Goal: Task Accomplishment & Management: Manage account settings

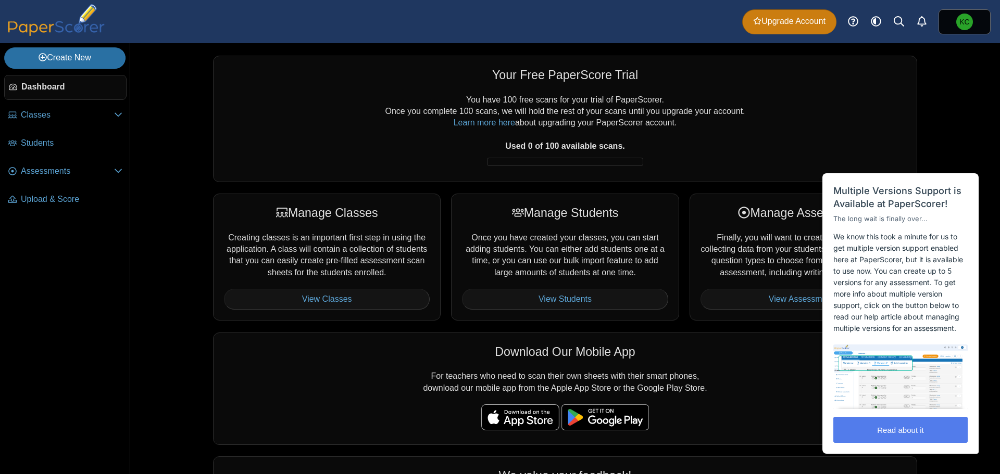
click at [803, 25] on span "Upgrade Account" at bounding box center [789, 21] width 72 height 11
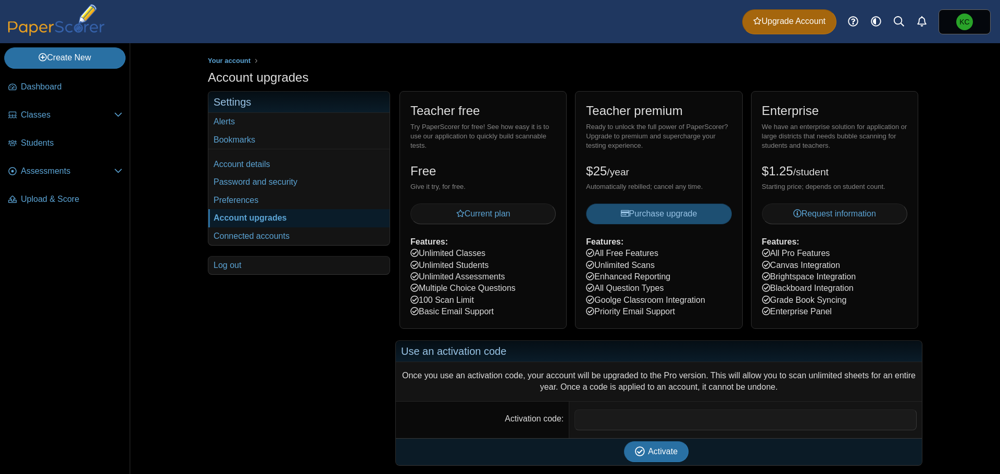
click at [660, 217] on span "Purchase upgrade" at bounding box center [659, 213] width 77 height 9
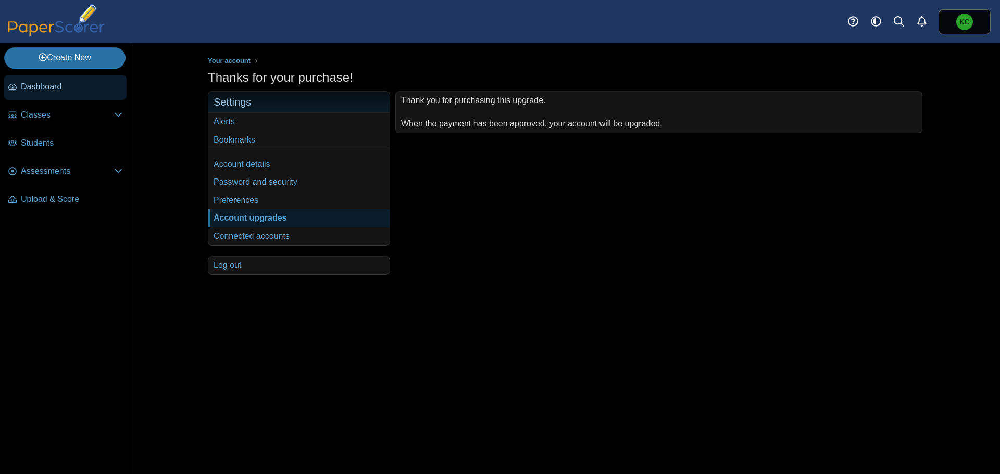
click at [16, 85] on icon at bounding box center [12, 87] width 8 height 6
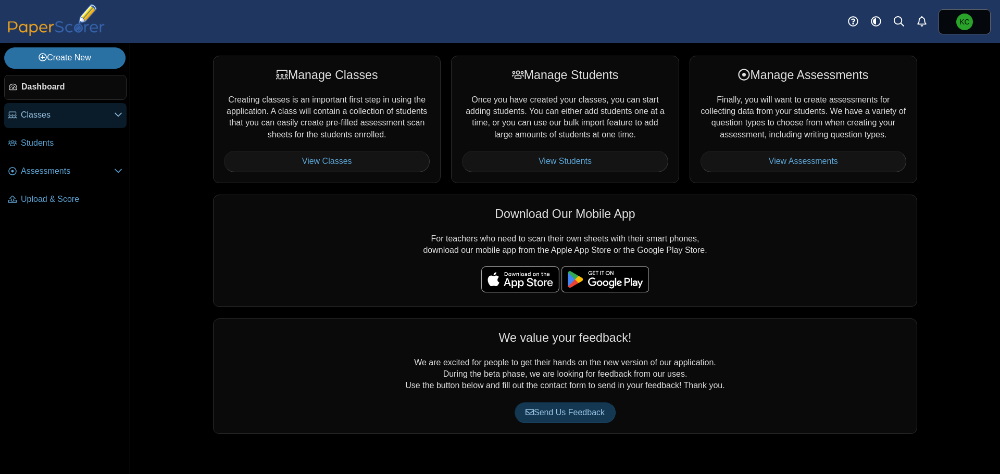
click at [40, 114] on span "Classes" at bounding box center [67, 114] width 93 height 11
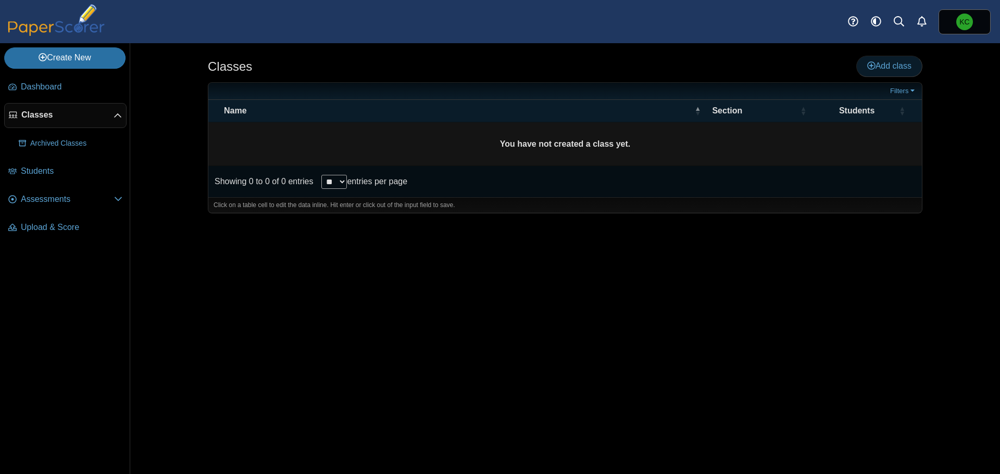
click at [882, 65] on span "Add class" at bounding box center [889, 65] width 44 height 9
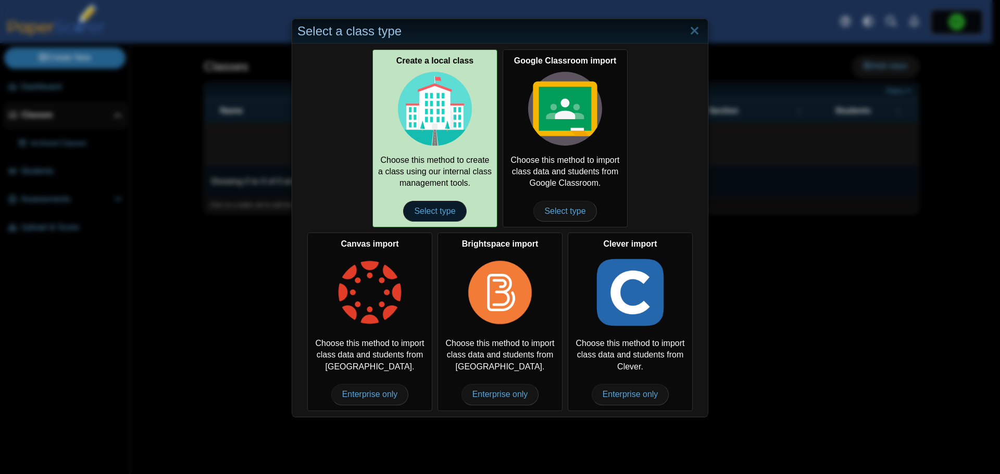
click at [424, 211] on span "Select type" at bounding box center [434, 211] width 63 height 21
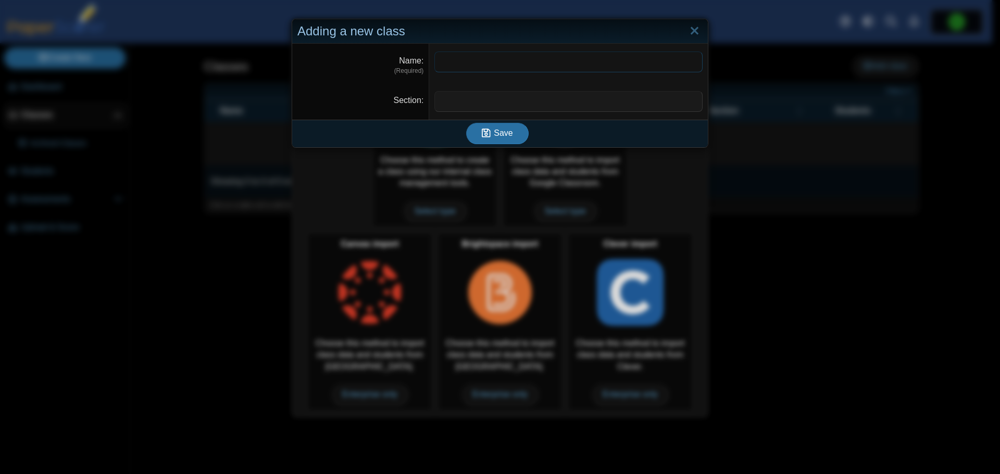
click at [469, 62] on input "Name" at bounding box center [568, 62] width 268 height 21
type input "**********"
type input "***"
click at [497, 137] on span "Save" at bounding box center [503, 133] width 19 height 9
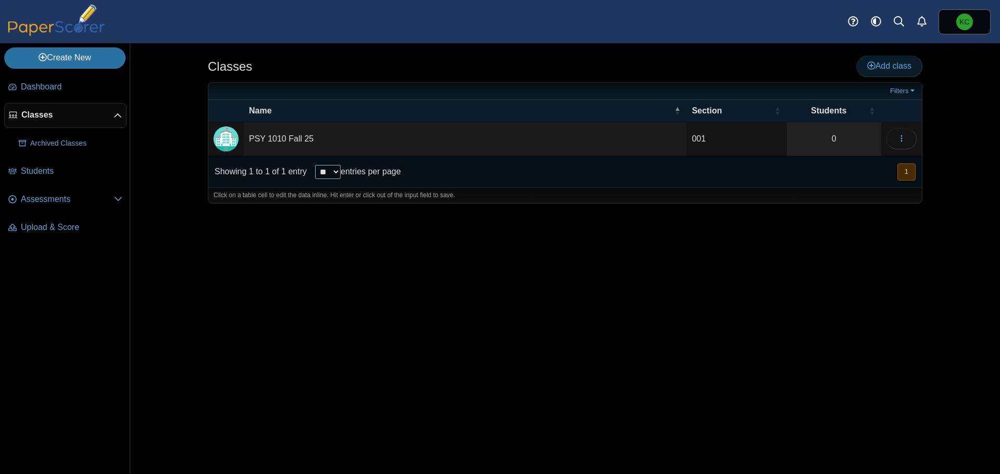
click at [895, 62] on span "Add class" at bounding box center [889, 65] width 44 height 9
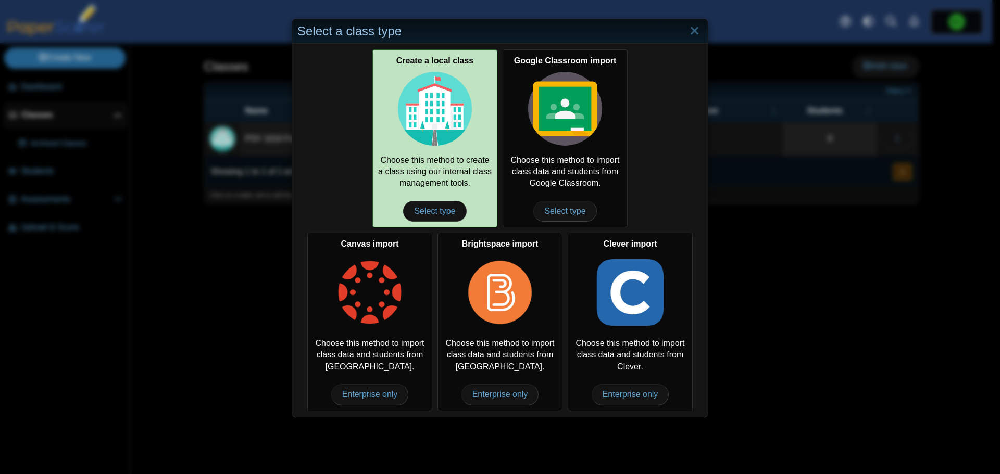
click at [448, 180] on div "Create a local class Choose this method to create a class using our internal cl…" at bounding box center [434, 138] width 125 height 178
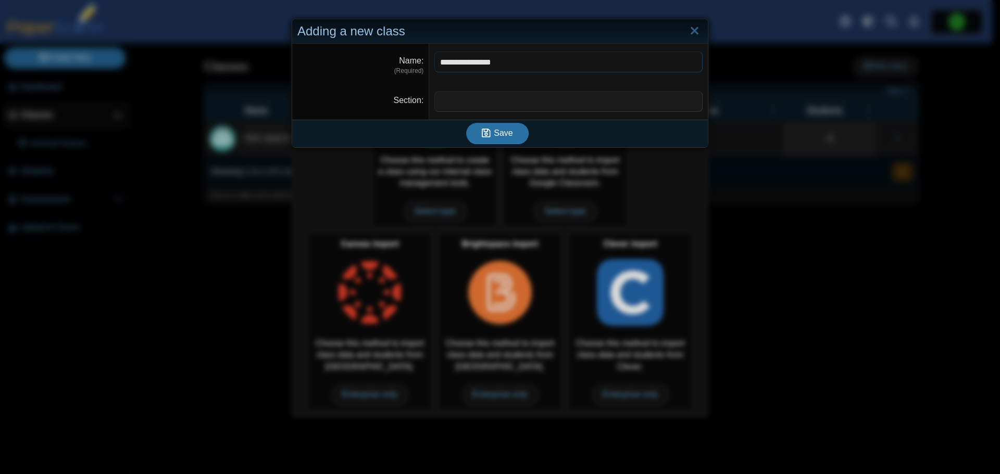
type input "**********"
type input "***"
click at [495, 137] on span "Save" at bounding box center [503, 133] width 19 height 9
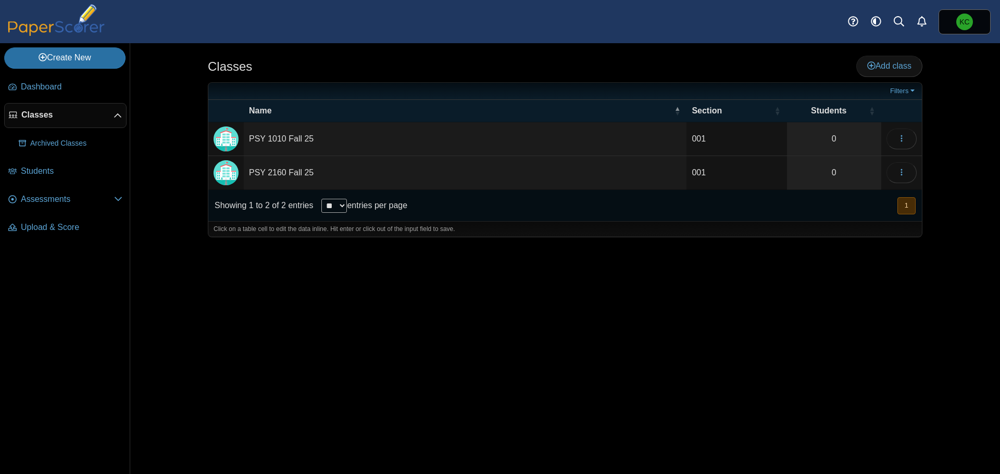
click at [284, 140] on td "PSY 1010 Fall 25" at bounding box center [465, 139] width 443 height 34
click at [904, 135] on icon "button" at bounding box center [901, 138] width 8 height 8
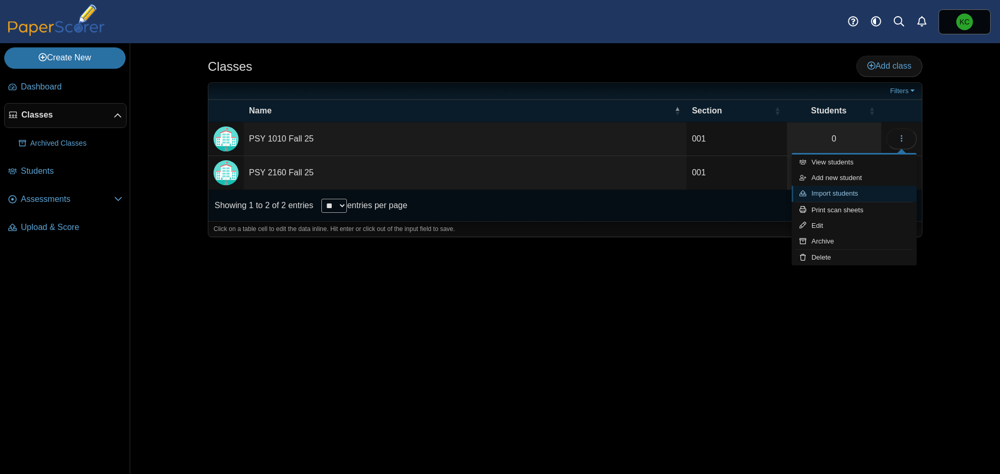
click at [857, 195] on link "Import students" at bounding box center [853, 194] width 125 height 16
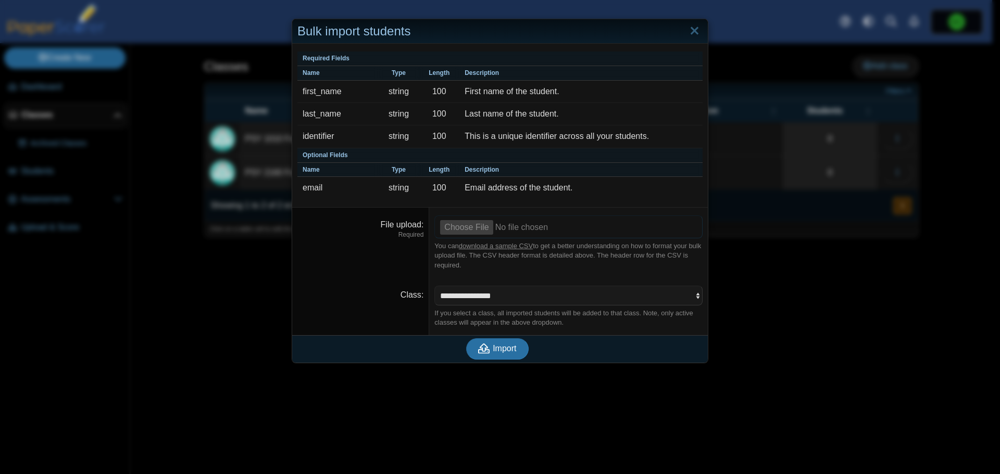
click at [462, 229] on input "File upload" at bounding box center [568, 227] width 268 height 23
click at [469, 225] on input "File upload" at bounding box center [568, 227] width 268 height 23
type input "**********"
click at [505, 350] on span "Import" at bounding box center [504, 348] width 23 height 9
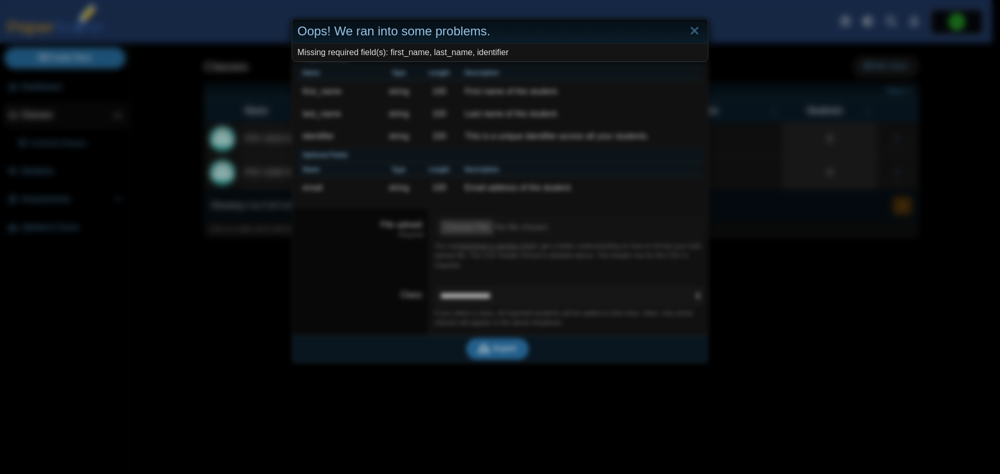
click at [490, 54] on div "Missing required field(s): first_name, last_name, identifier" at bounding box center [499, 53] width 415 height 18
click at [686, 32] on link "Close" at bounding box center [694, 31] width 16 height 18
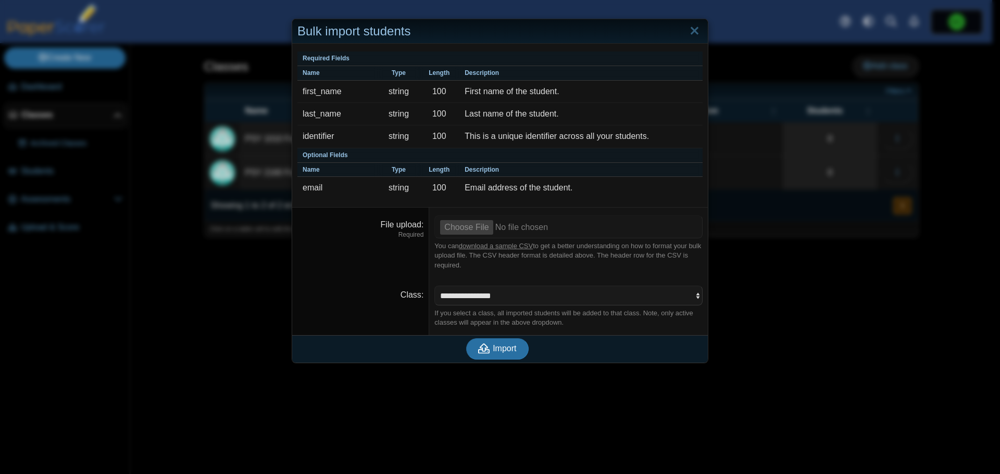
click at [485, 249] on link "download a sample CSV" at bounding box center [496, 246] width 74 height 8
click at [474, 222] on input "File upload" at bounding box center [568, 227] width 268 height 23
click at [470, 229] on input "File upload" at bounding box center [568, 227] width 268 height 23
type input "**********"
click at [499, 356] on button "Import" at bounding box center [497, 348] width 62 height 21
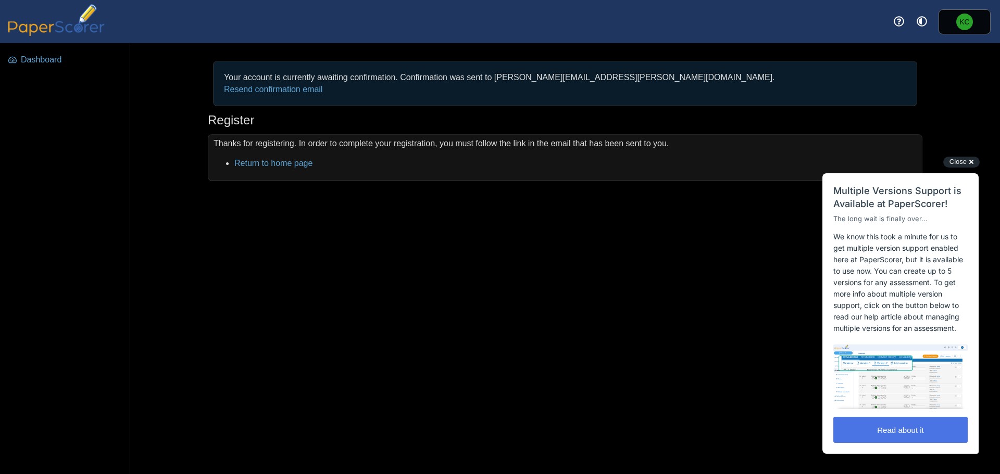
click at [901, 429] on button "Read about it" at bounding box center [900, 430] width 134 height 26
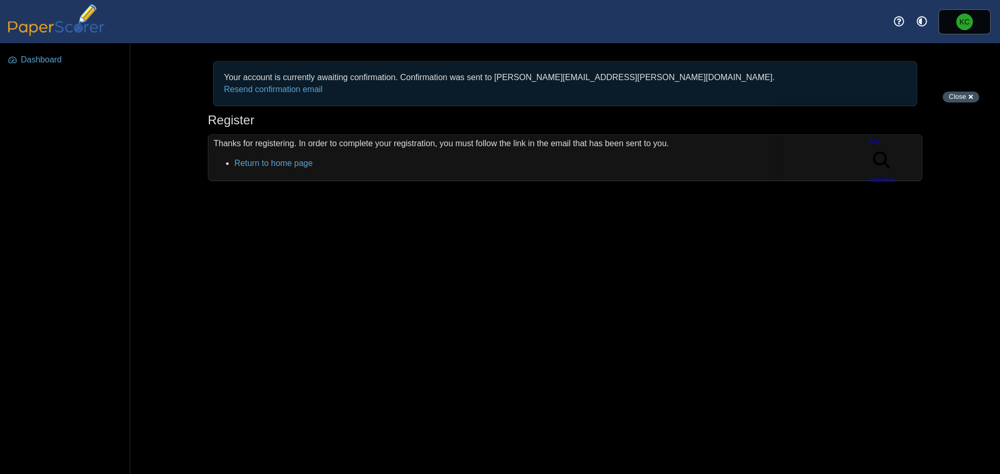
click at [969, 96] on div "Close cross-small" at bounding box center [960, 97] width 36 height 11
click at [47, 58] on span "Dashboard" at bounding box center [72, 59] width 102 height 11
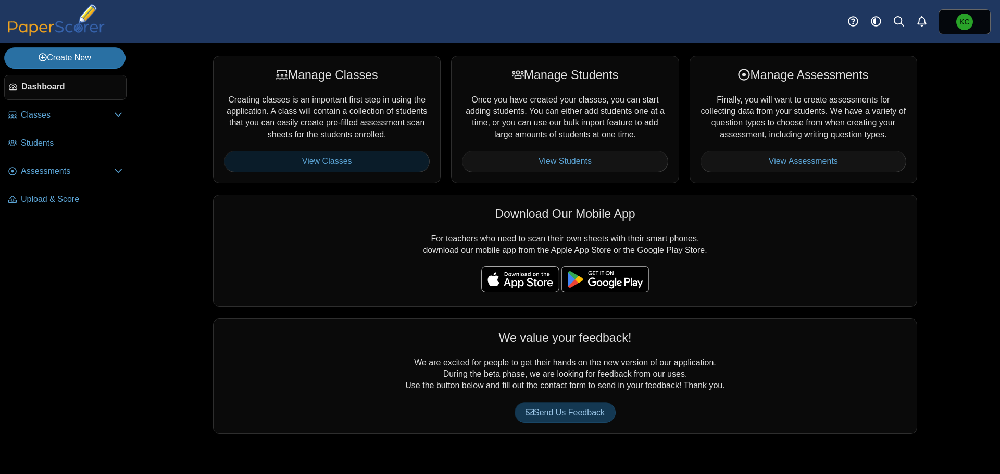
click at [353, 167] on link "View Classes" at bounding box center [327, 161] width 206 height 21
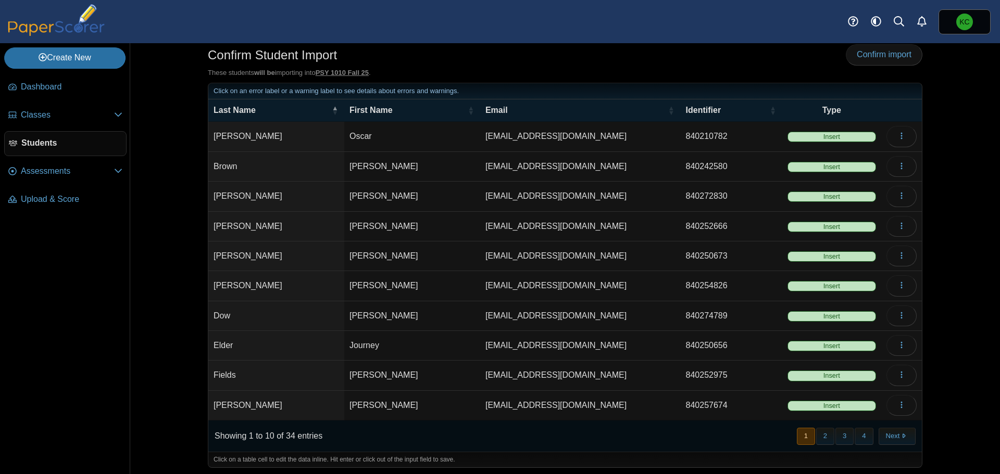
scroll to position [15, 0]
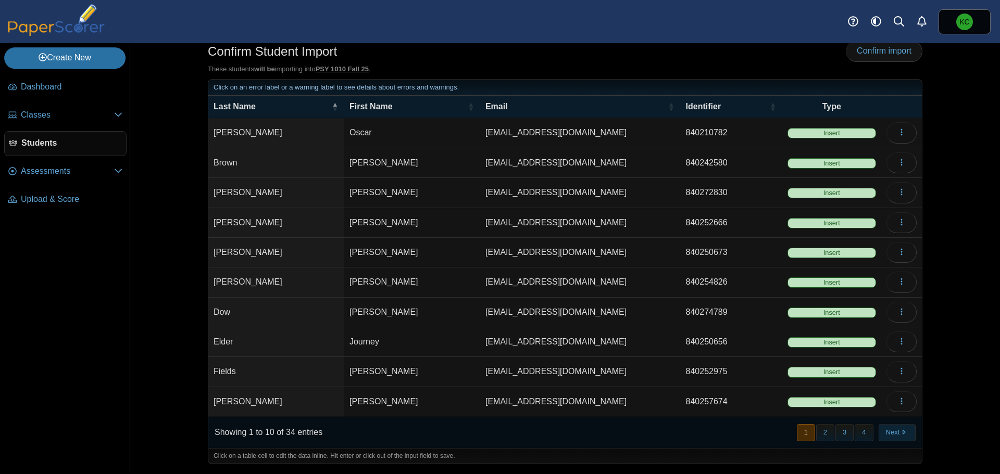
click at [891, 438] on button "Next" at bounding box center [896, 432] width 37 height 17
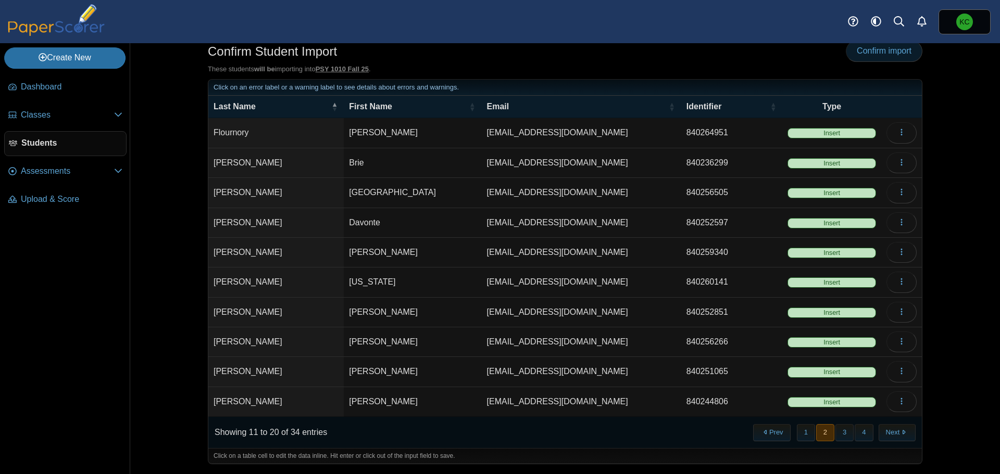
click at [864, 55] on span "Confirm import" at bounding box center [884, 50] width 55 height 9
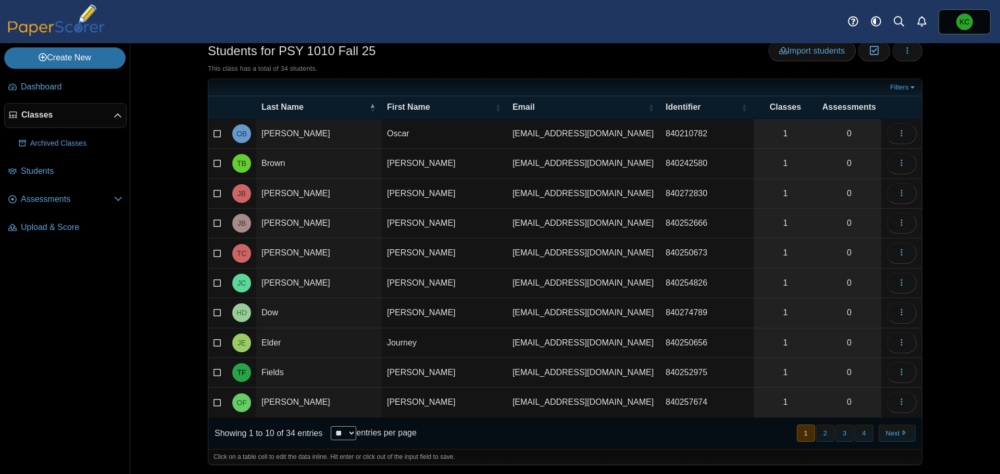
scroll to position [29, 0]
click at [417, 169] on td "Tavarus" at bounding box center [444, 163] width 125 height 30
click at [600, 15] on div "Dashboard Classes Archived classes Students Assessments" at bounding box center [500, 21] width 1000 height 43
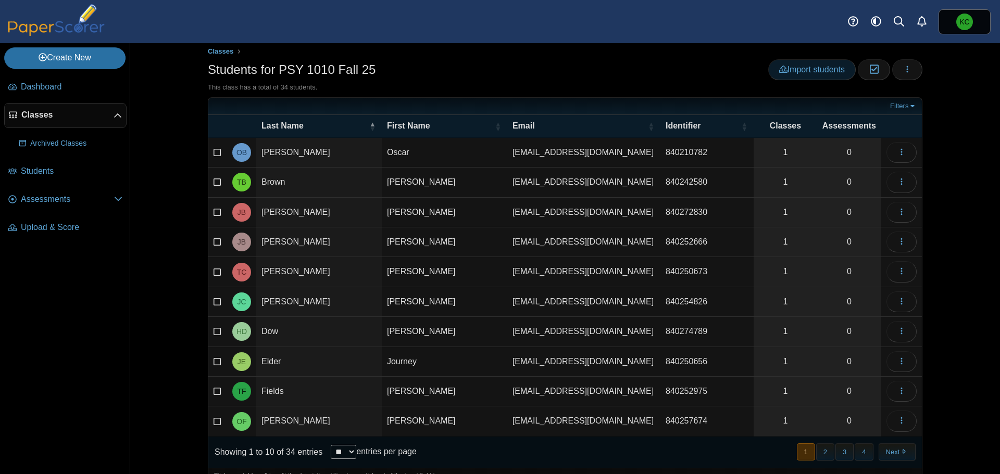
scroll to position [0, 0]
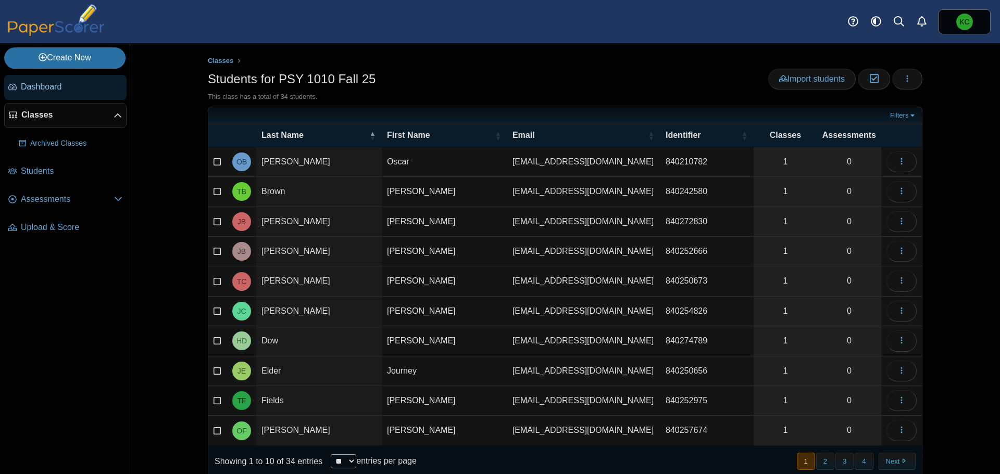
click at [37, 84] on span "Dashboard" at bounding box center [72, 86] width 102 height 11
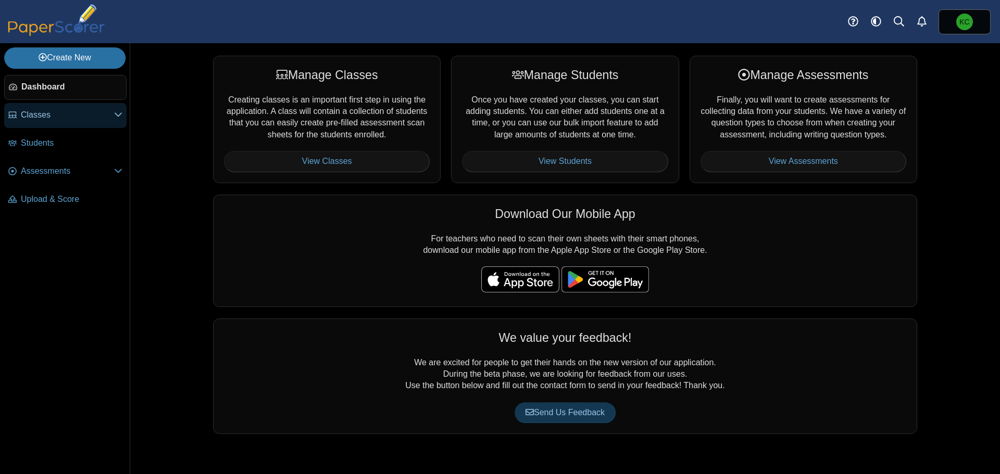
click at [59, 112] on span "Classes" at bounding box center [67, 114] width 93 height 11
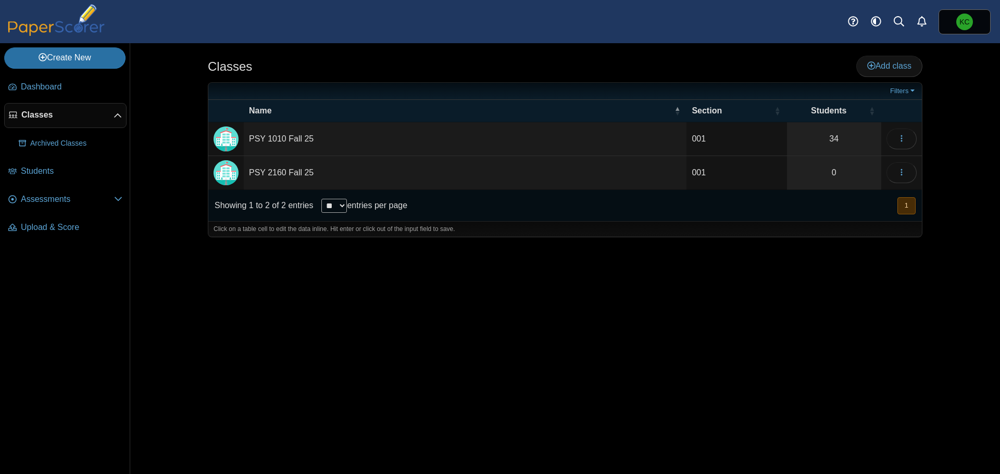
click at [289, 176] on td "PSY 2160 Fall 25" at bounding box center [465, 173] width 443 height 34
click at [267, 171] on input "**********" at bounding box center [465, 172] width 432 height 21
click at [907, 171] on button "button" at bounding box center [901, 172] width 30 height 21
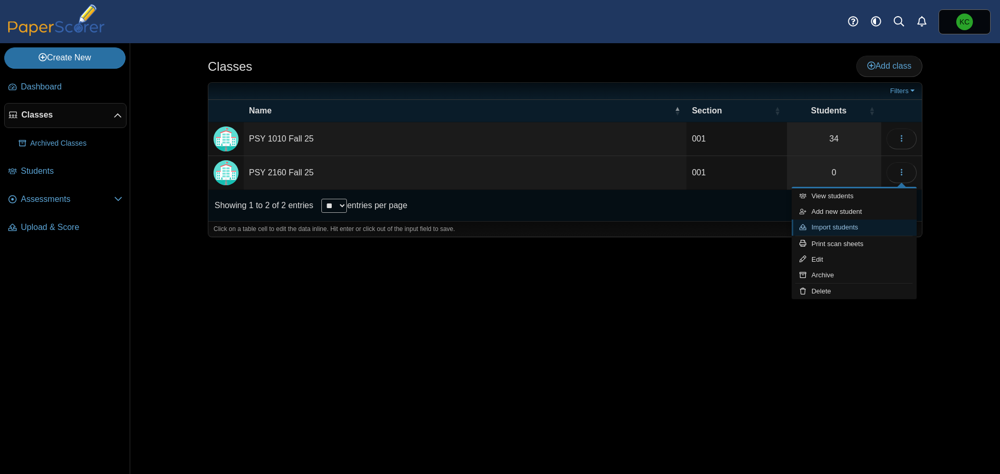
click at [842, 225] on link "Import students" at bounding box center [853, 228] width 125 height 16
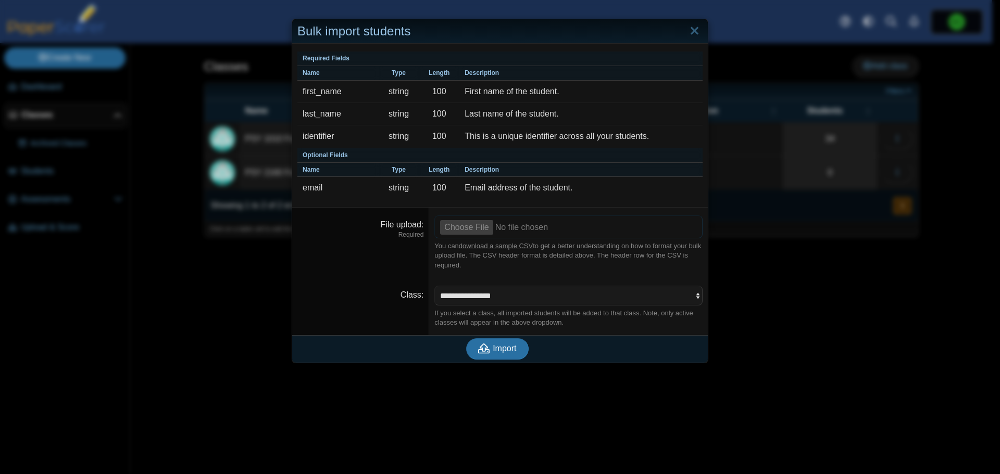
click at [460, 229] on input "File upload" at bounding box center [568, 227] width 268 height 23
type input "**********"
click at [492, 341] on button "Import" at bounding box center [497, 348] width 62 height 21
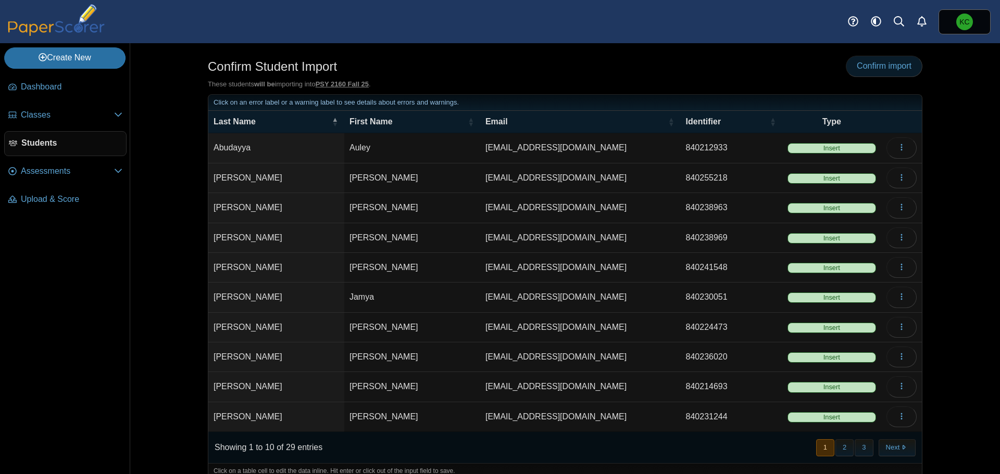
click at [862, 67] on span "Confirm import" at bounding box center [884, 65] width 55 height 9
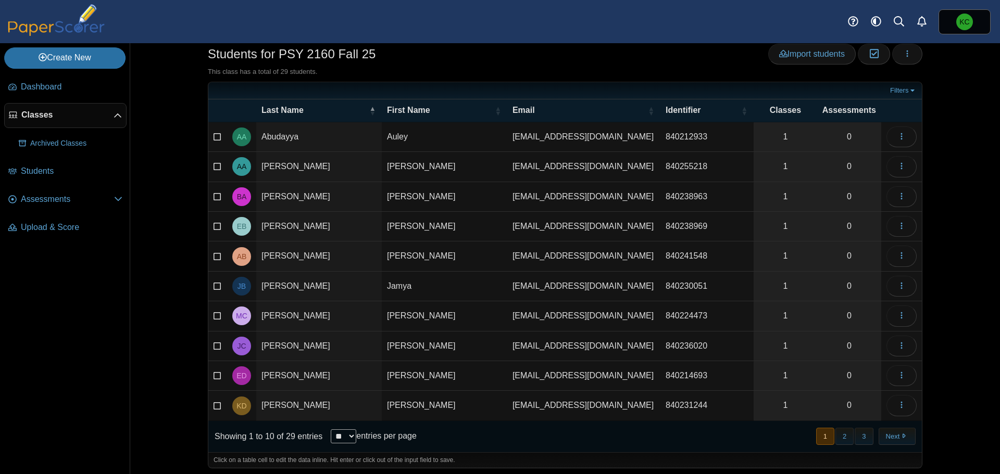
scroll to position [29, 0]
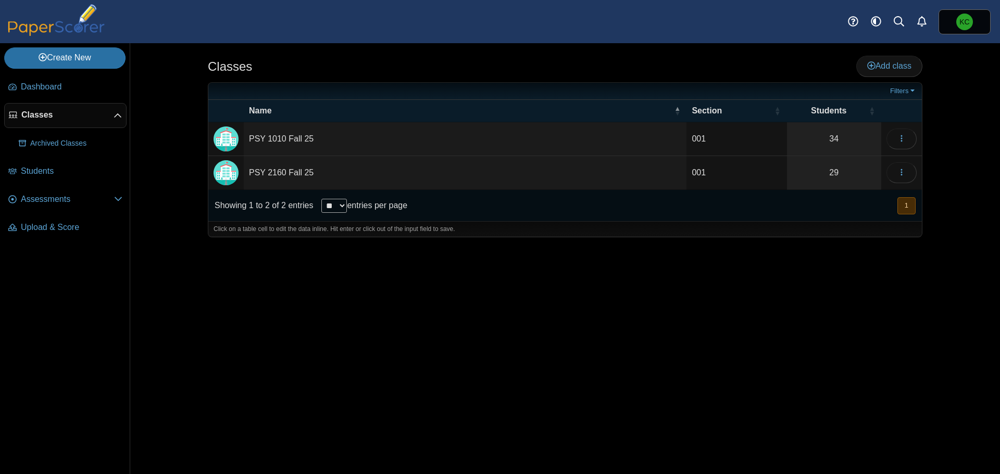
click at [286, 171] on td "PSY 2160 Fall 25" at bounding box center [465, 173] width 443 height 34
click at [841, 170] on link "29" at bounding box center [834, 172] width 94 height 33
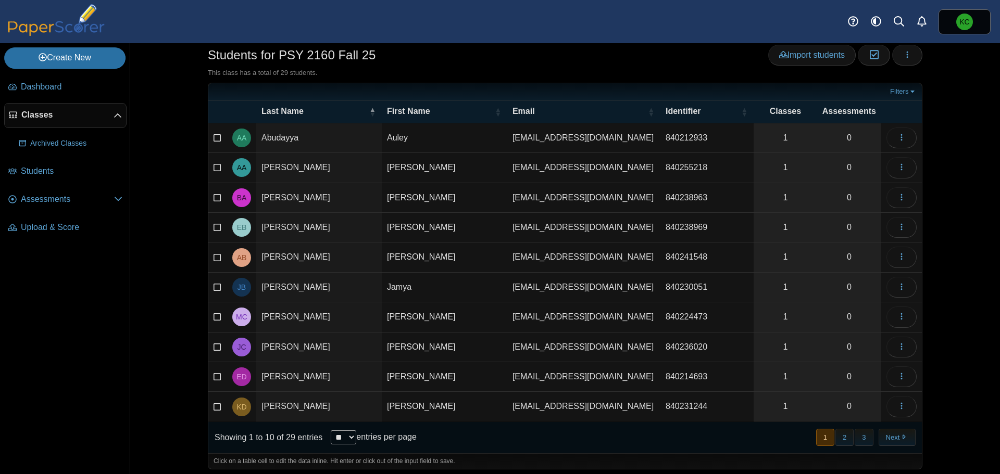
scroll to position [29, 0]
